Goal: Transaction & Acquisition: Subscribe to service/newsletter

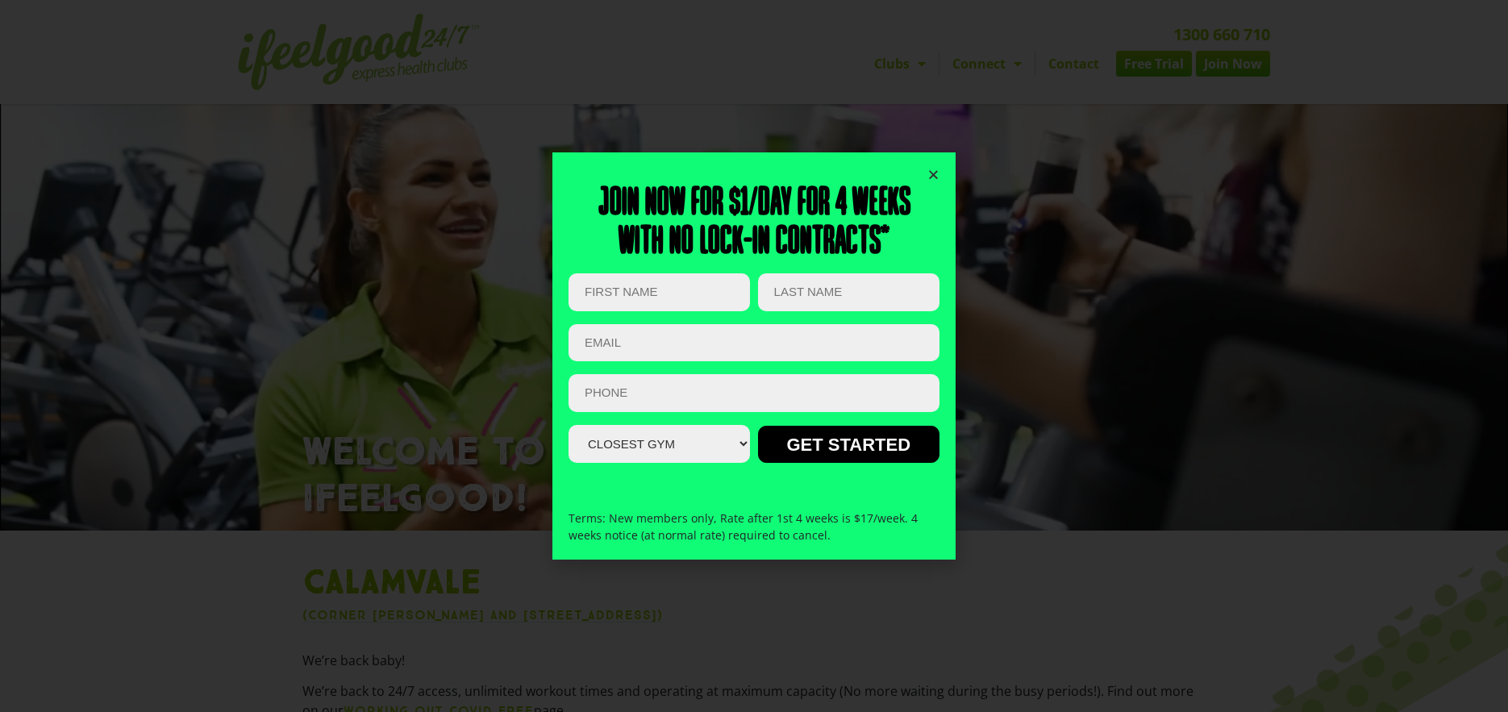
click at [933, 173] on icon "Close" at bounding box center [933, 175] width 12 height 12
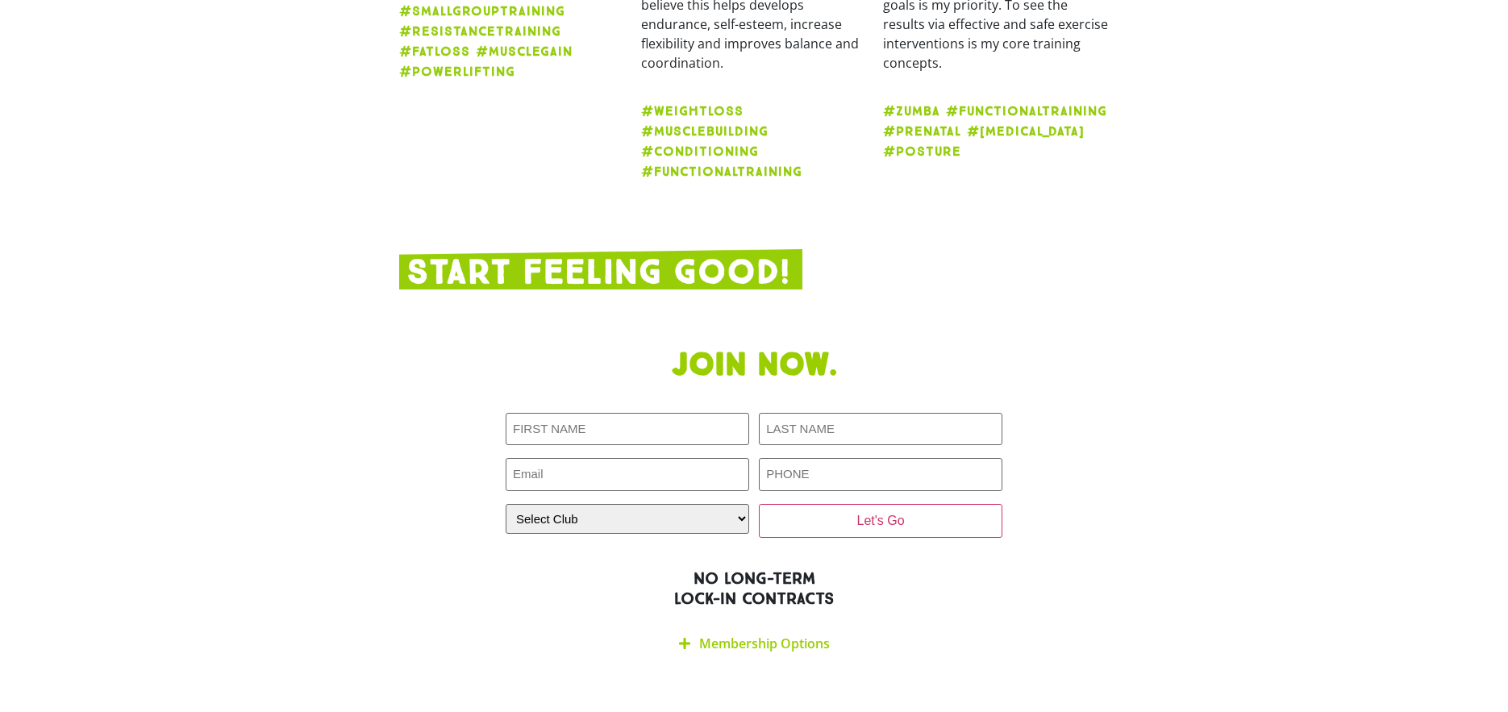
scroll to position [3004, 0]
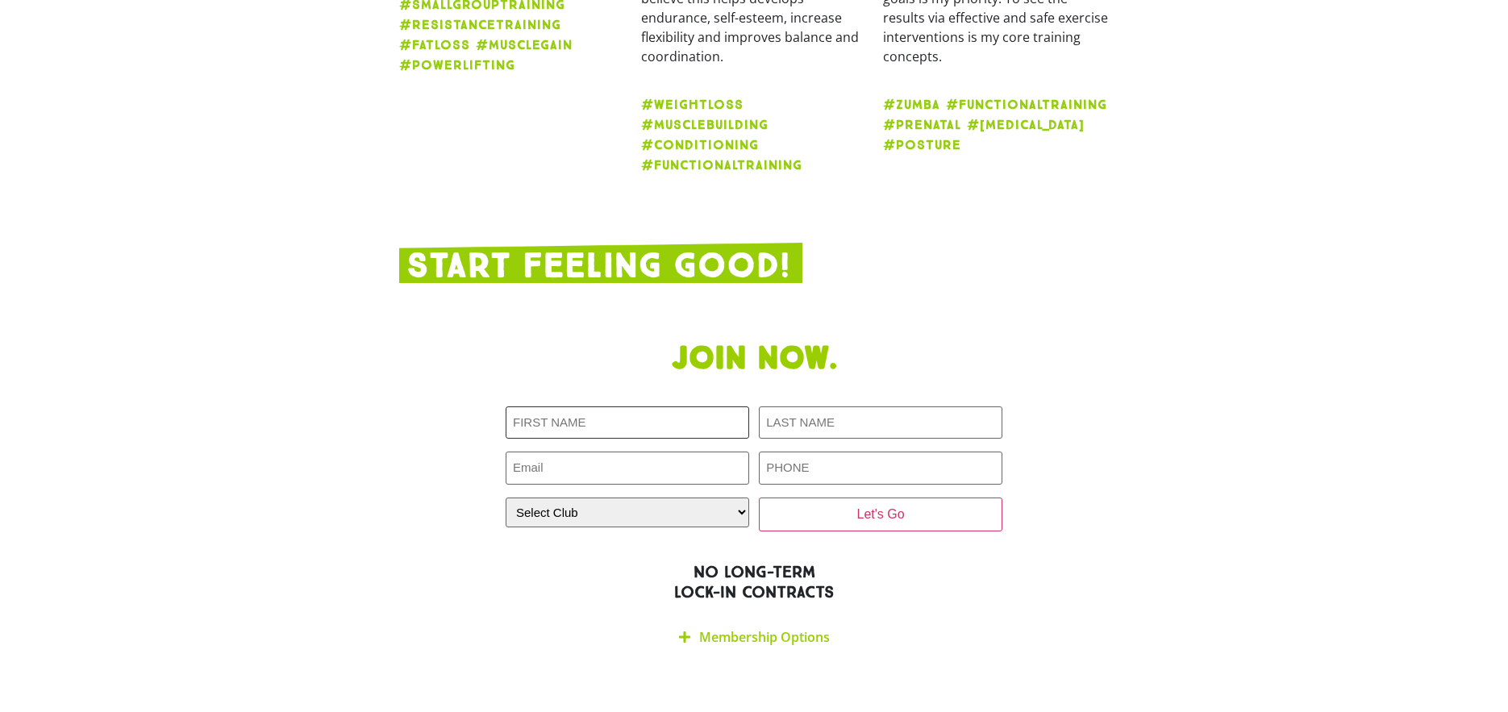
click at [705, 406] on input "First NAME (Required)" at bounding box center [628, 422] width 244 height 33
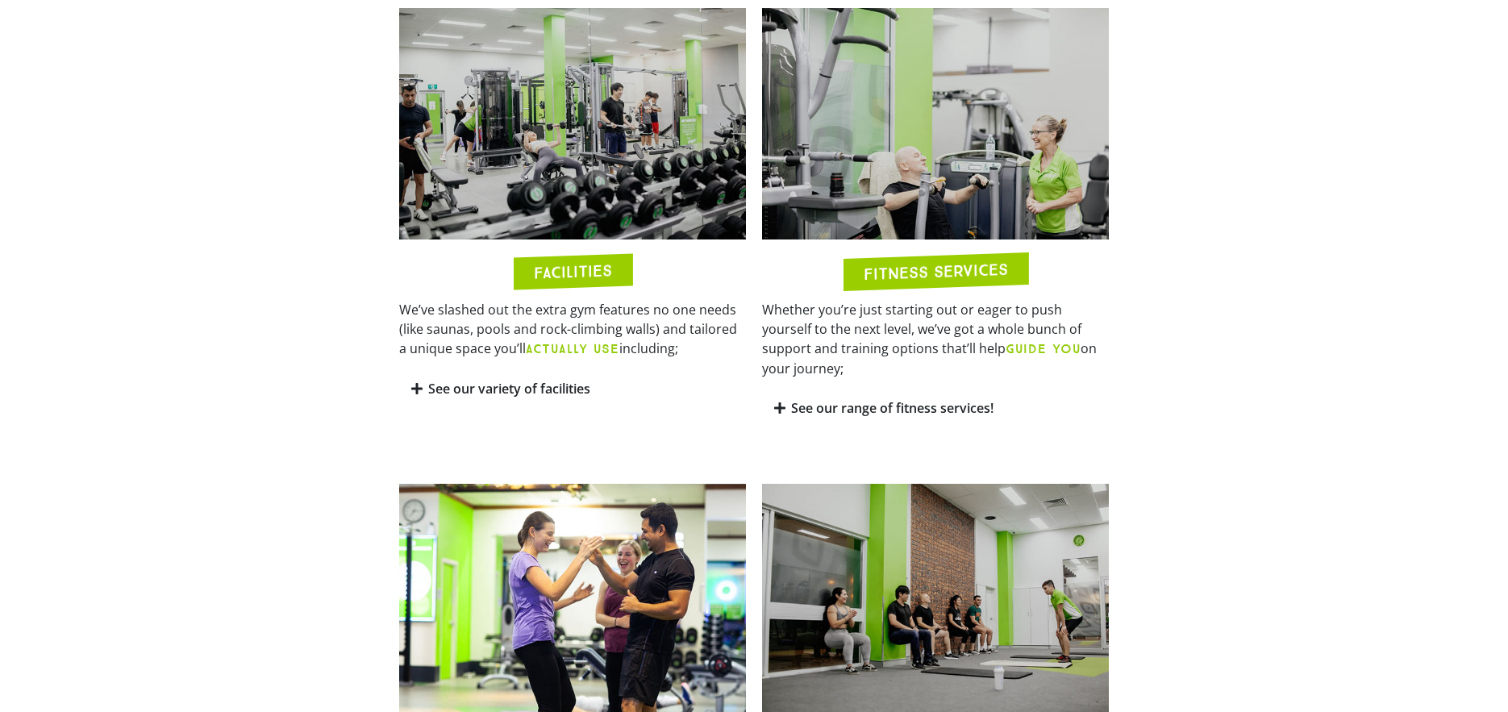
scroll to position [0, 0]
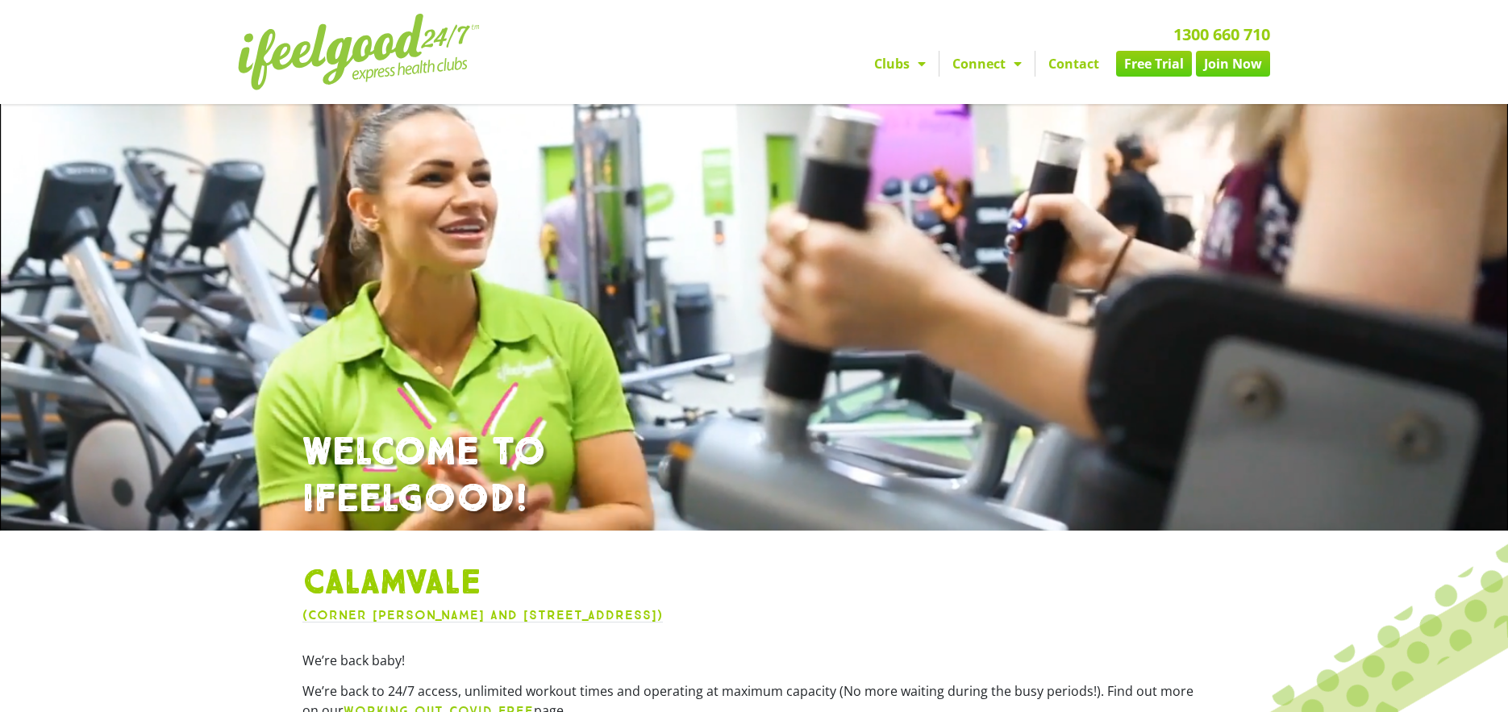
click at [1248, 56] on link "Join Now" at bounding box center [1233, 64] width 74 height 26
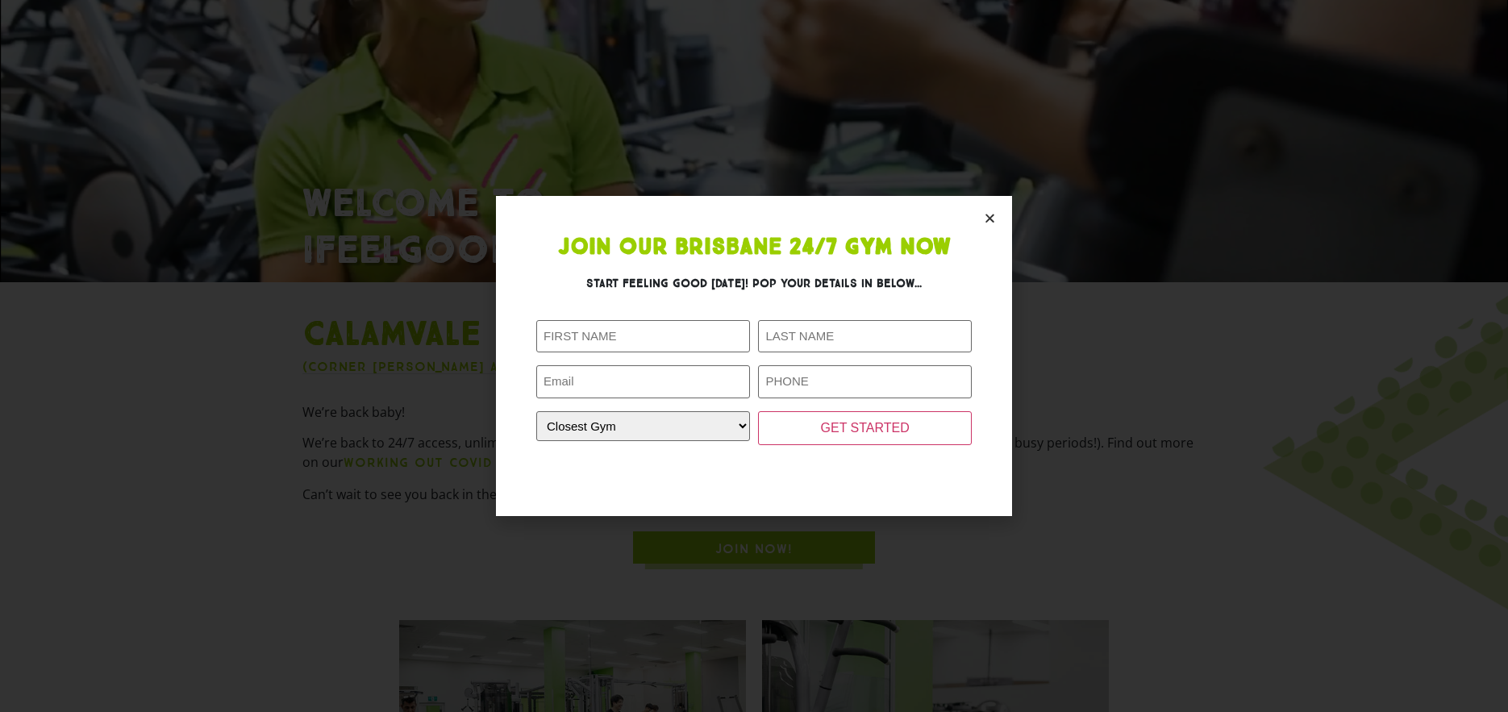
scroll to position [252, 0]
click at [971, 225] on section "Join Our Brisbane 24/7 Gym Now Start feeling good today! Pop your details in be…" at bounding box center [754, 355] width 516 height 319
click at [984, 219] on icon "Close" at bounding box center [990, 218] width 12 height 12
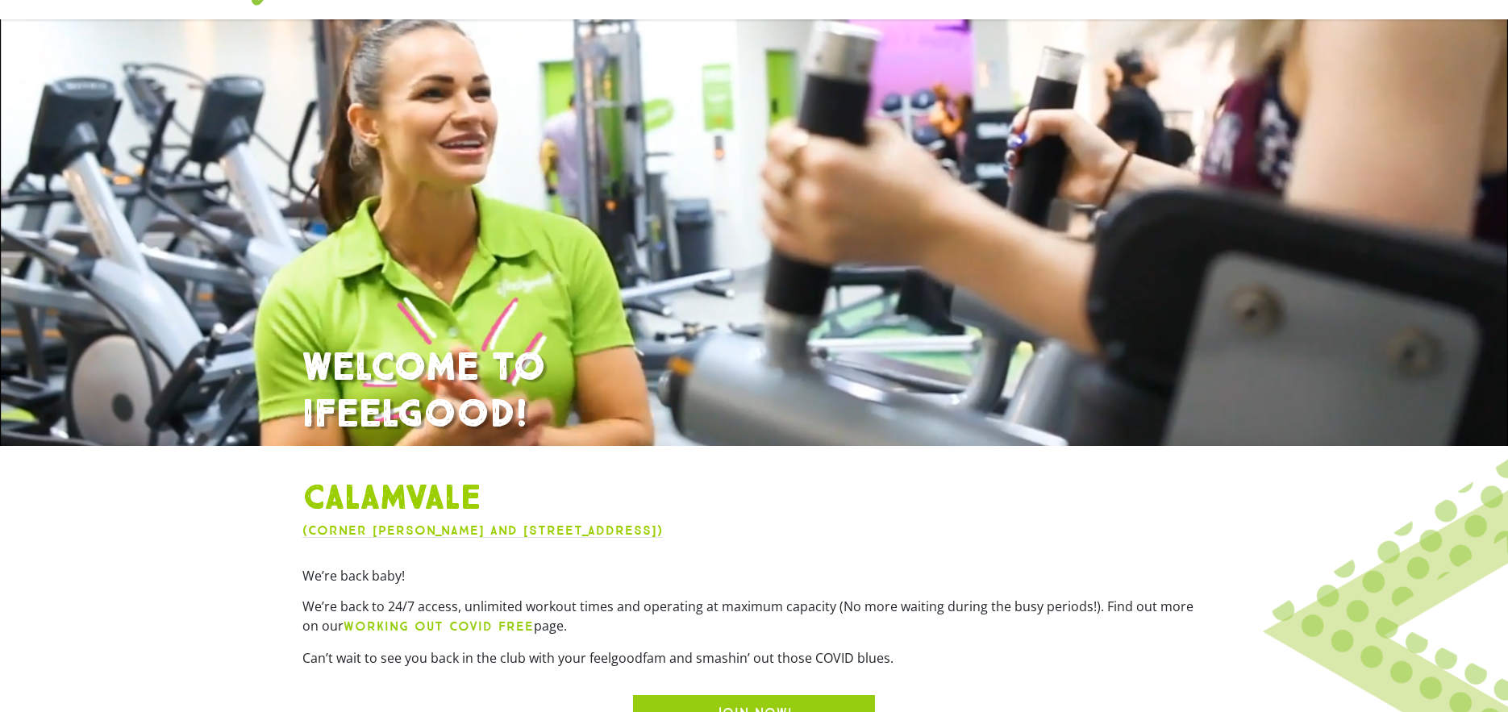
scroll to position [0, 0]
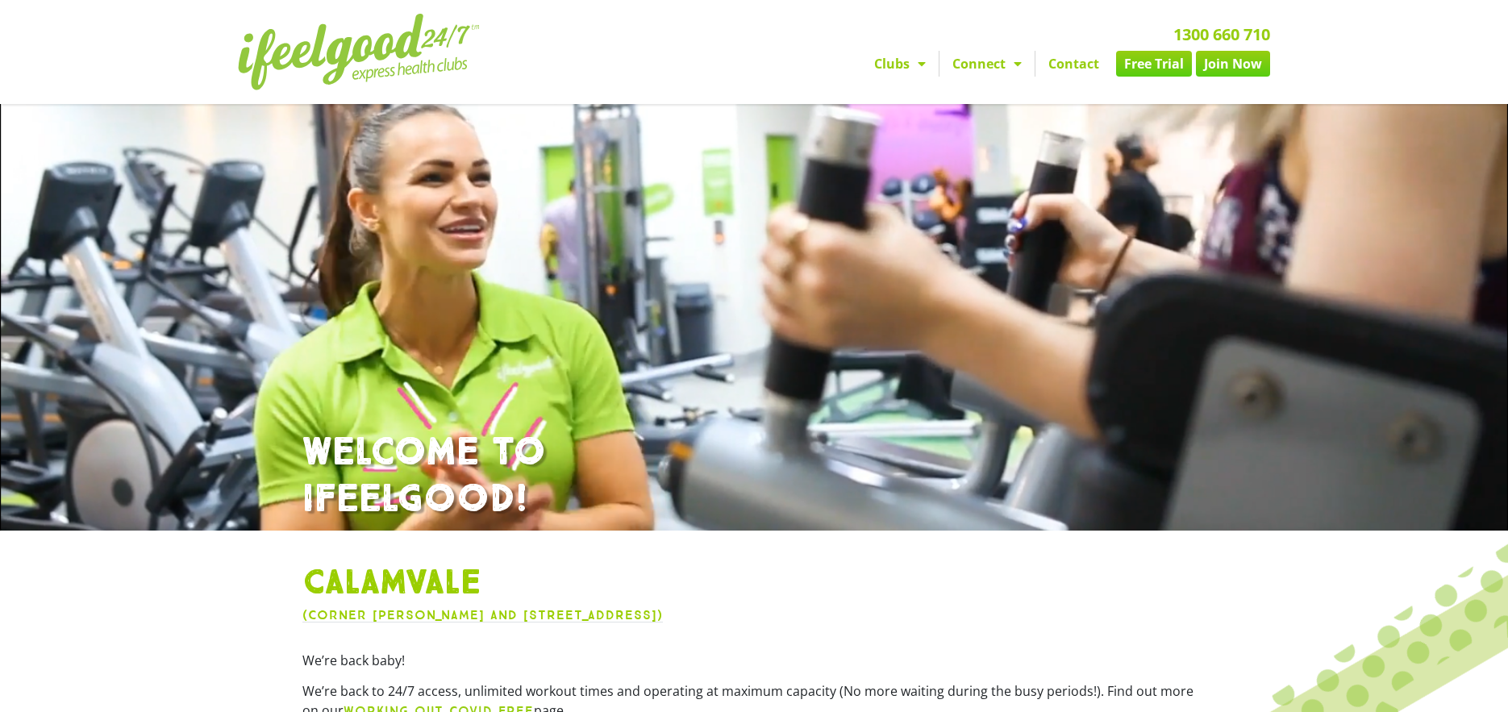
click at [1085, 72] on link "Contact" at bounding box center [1073, 64] width 77 height 26
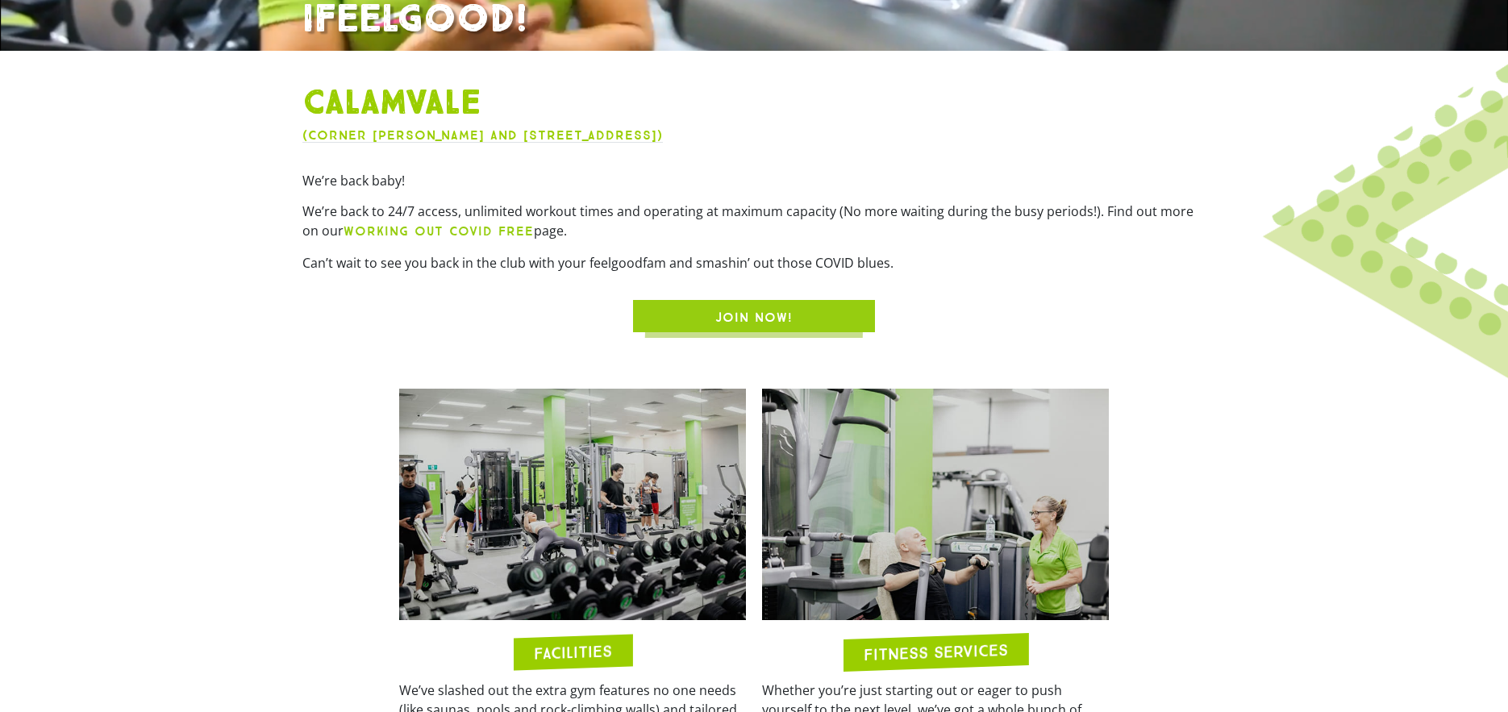
scroll to position [790, 0]
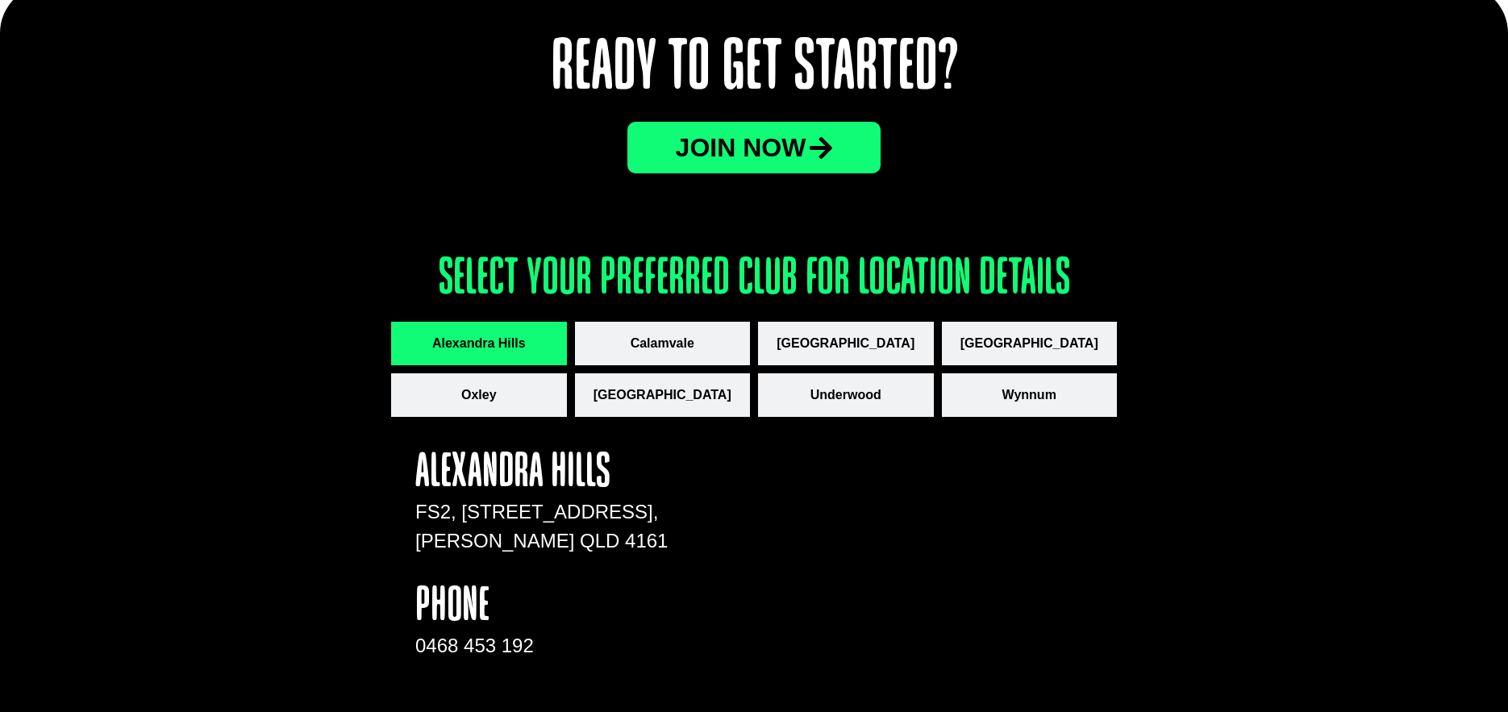
scroll to position [1473, 0]
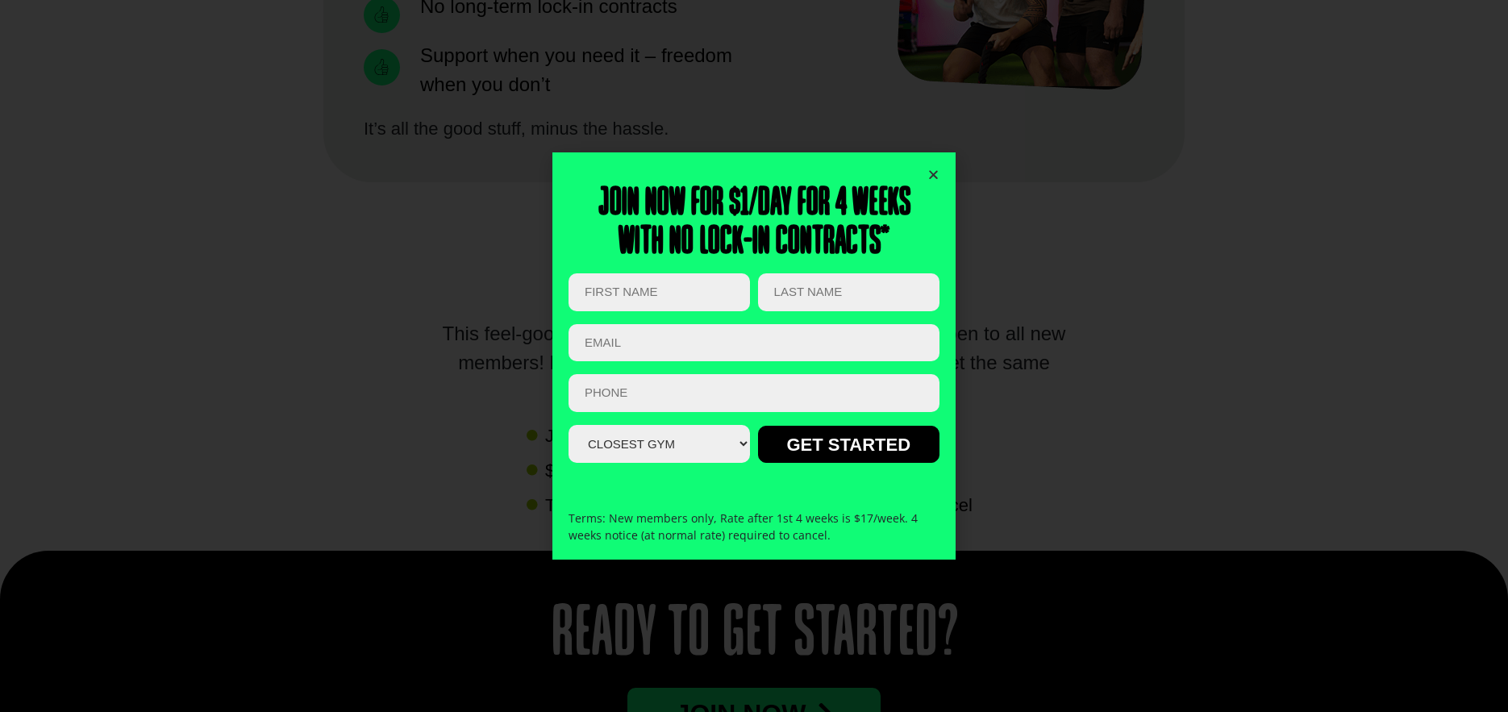
click at [932, 170] on icon "Close" at bounding box center [933, 175] width 12 height 12
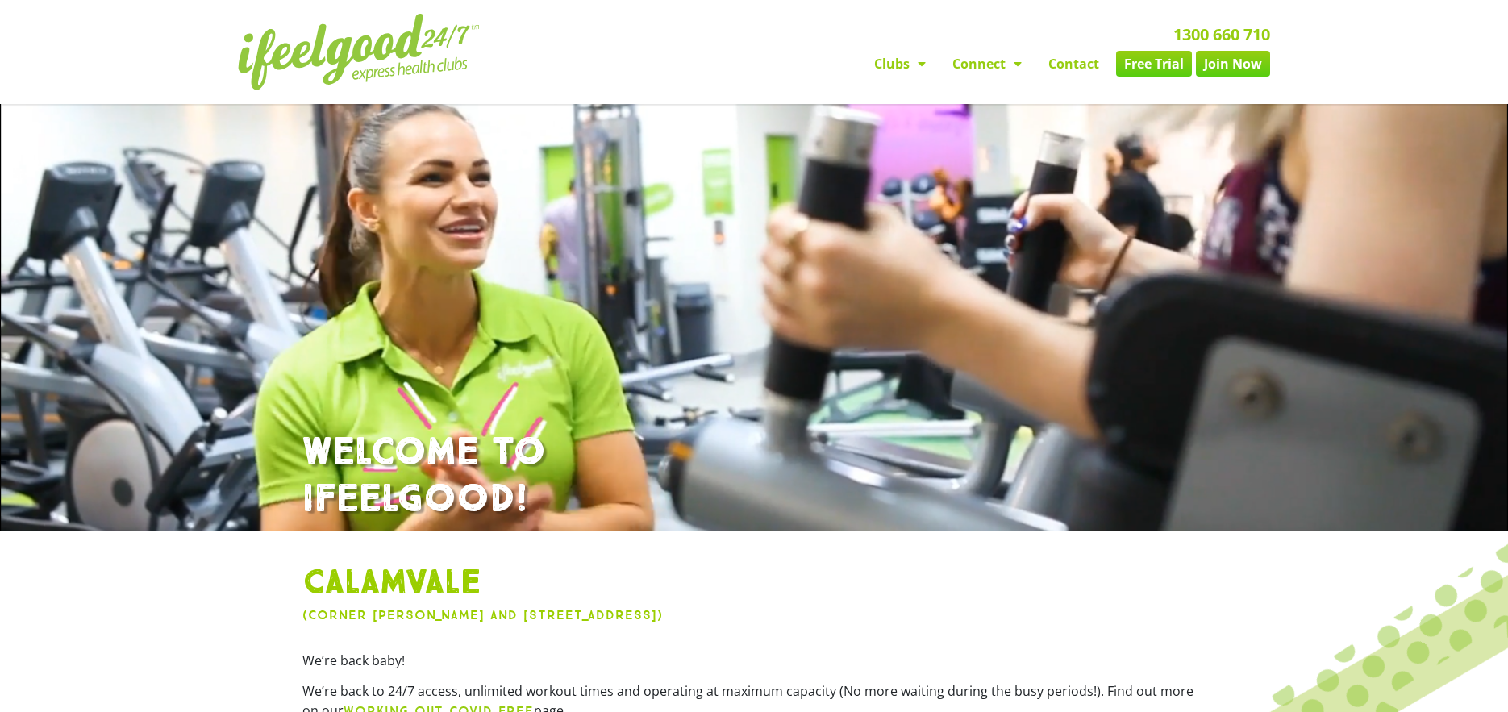
drag, startPoint x: 360, startPoint y: 56, endPoint x: 373, endPoint y: 46, distance: 16.1
click at [360, 56] on img at bounding box center [359, 52] width 242 height 77
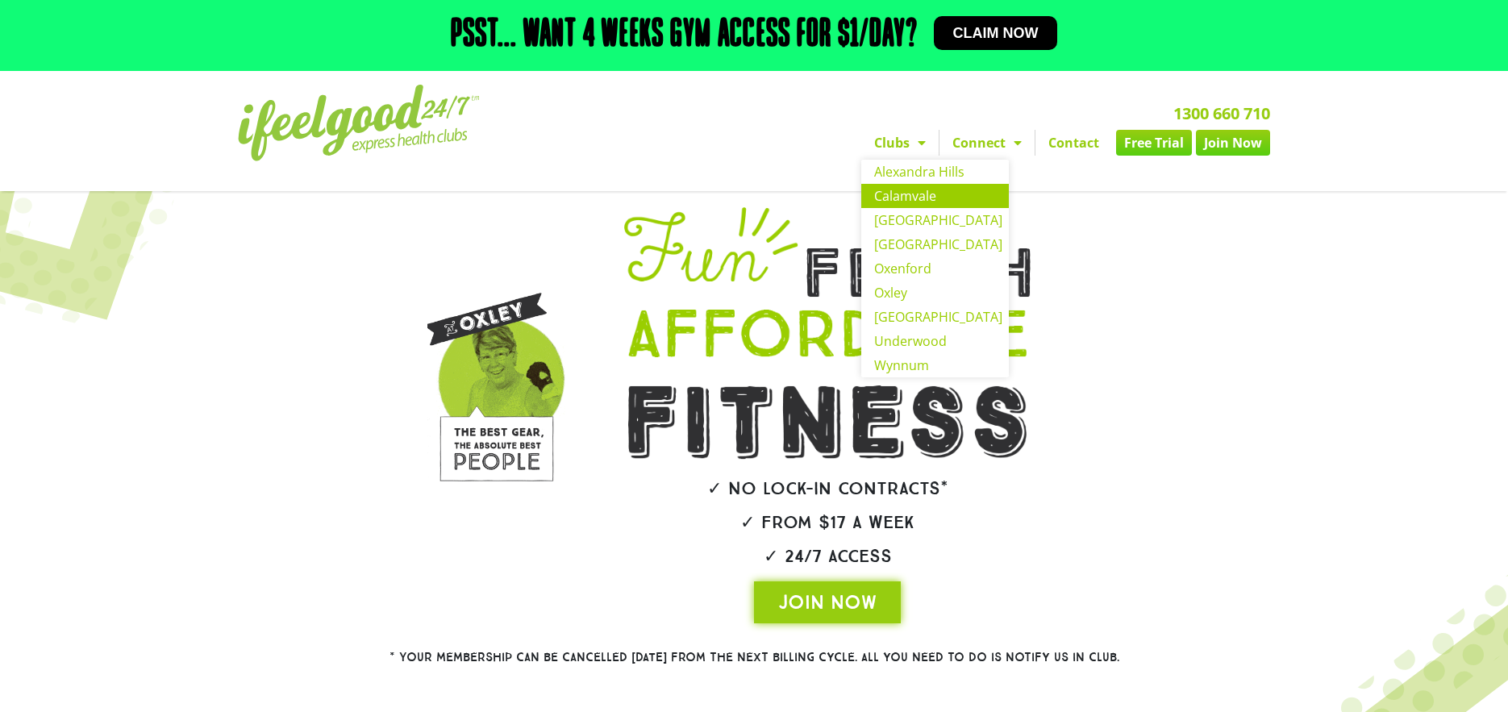
click at [928, 194] on link "Calamvale" at bounding box center [935, 196] width 148 height 24
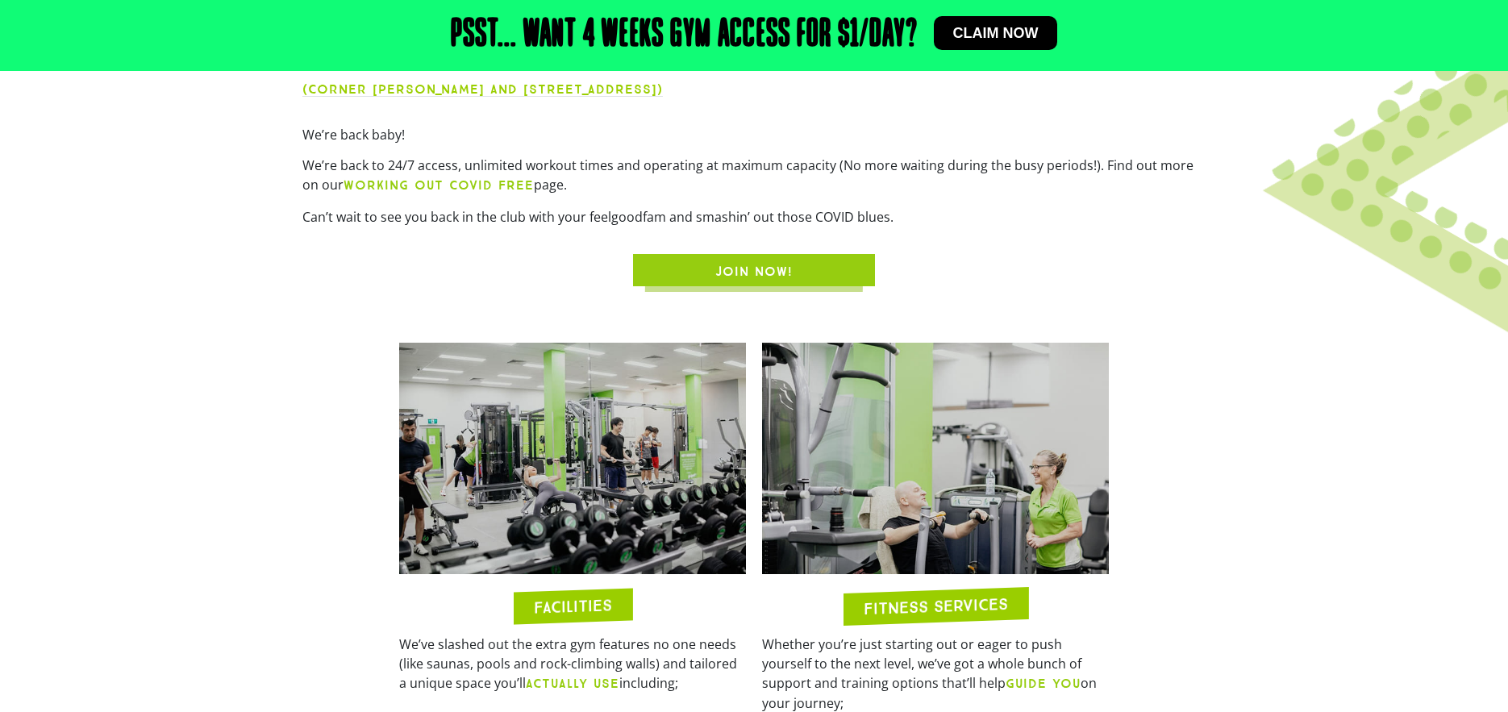
scroll to position [407, 0]
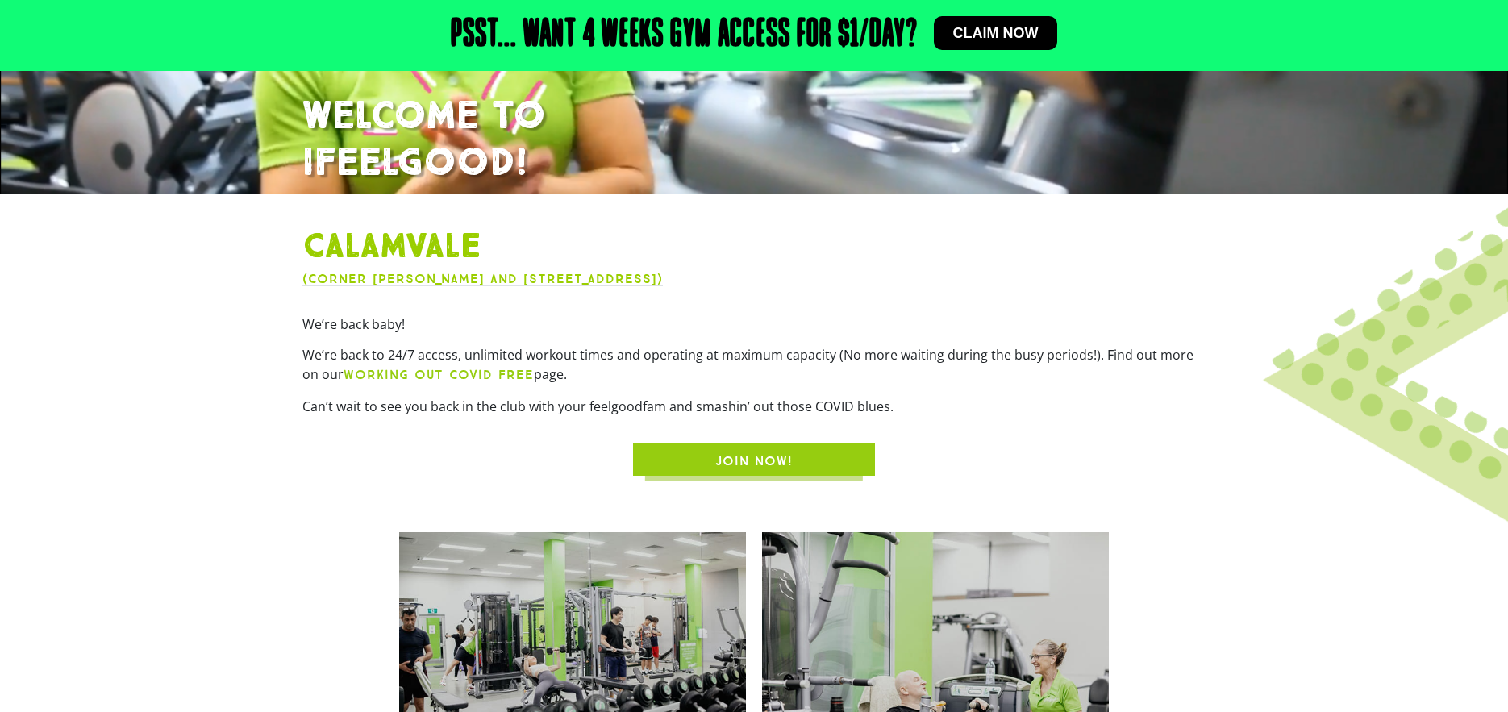
click at [775, 446] on link "JOIN NOW!" at bounding box center [754, 460] width 242 height 32
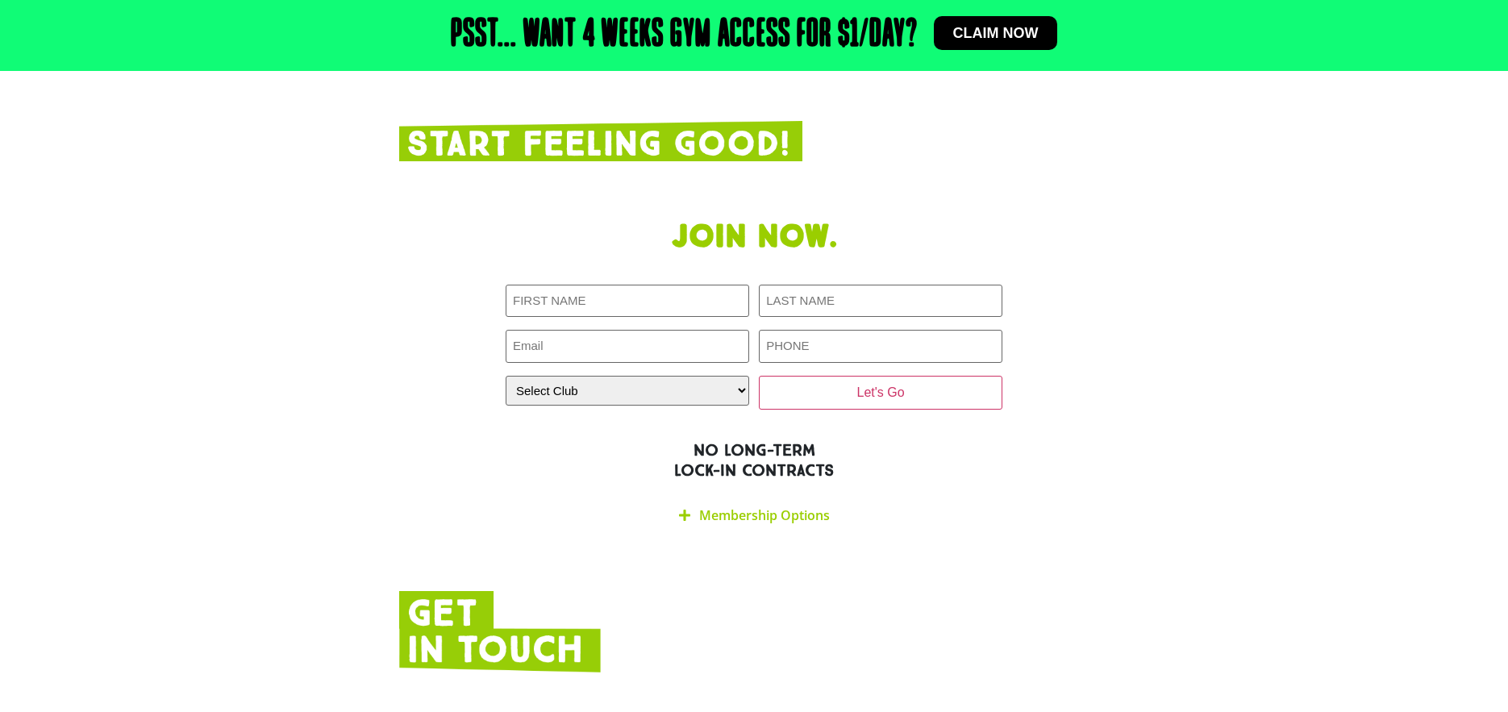
scroll to position [3203, 0]
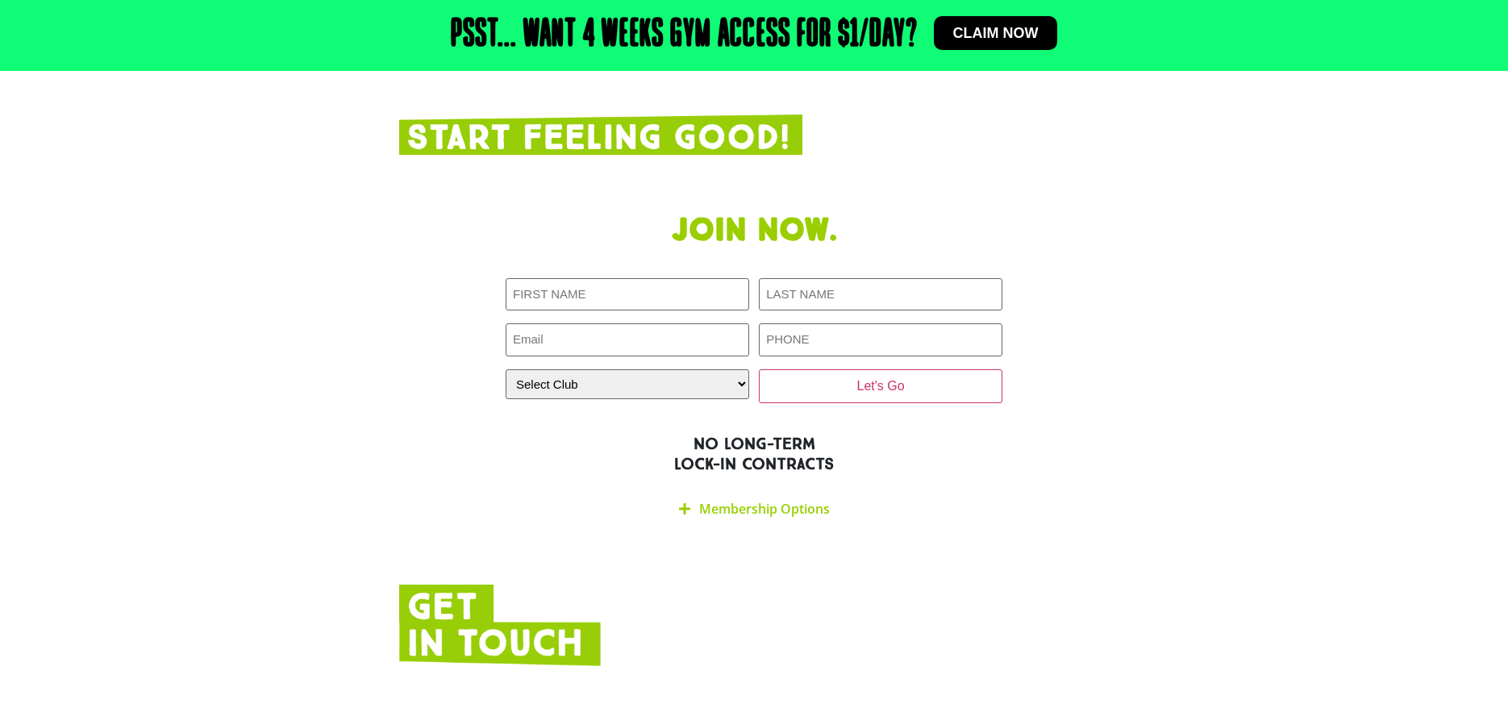
click at [756, 500] on link "Membership Options" at bounding box center [764, 509] width 131 height 18
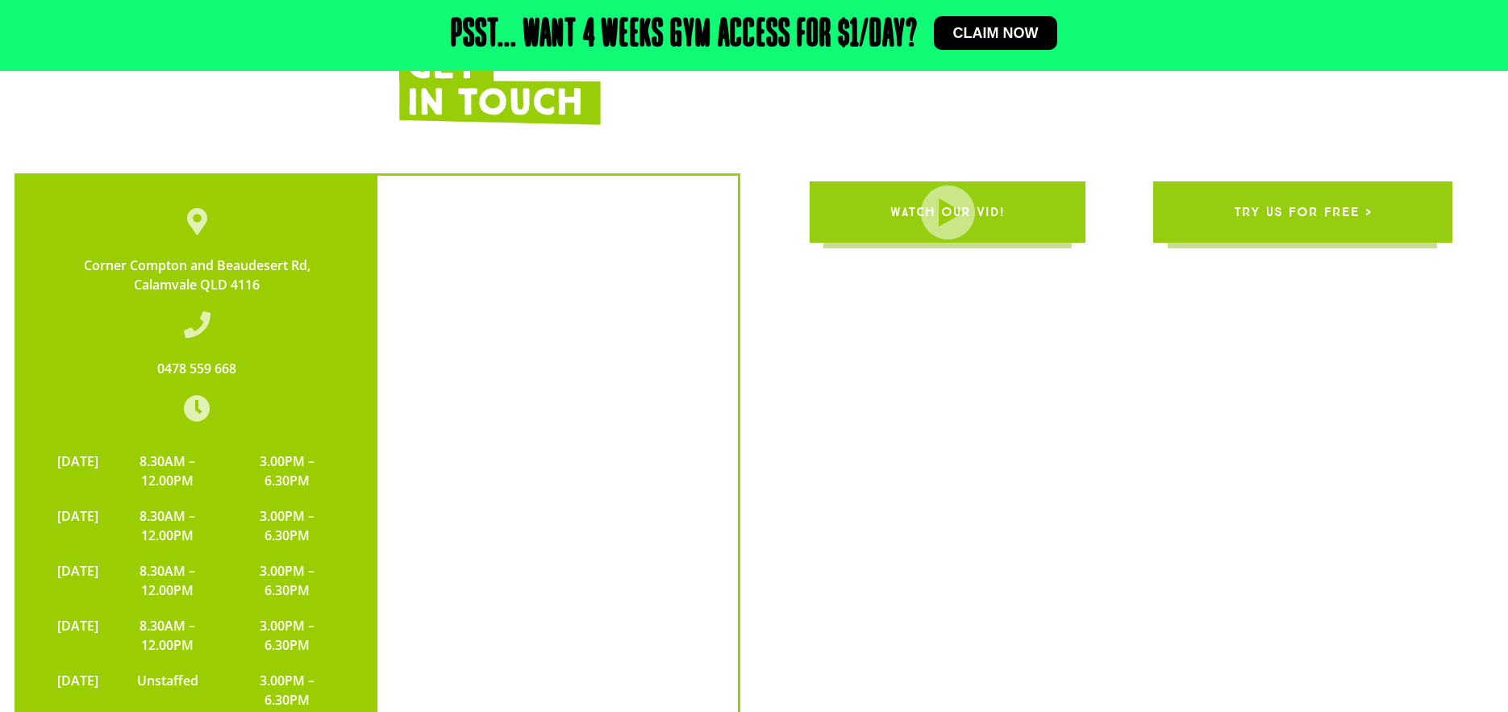
scroll to position [3996, 0]
